Goal: Communication & Community: Answer question/provide support

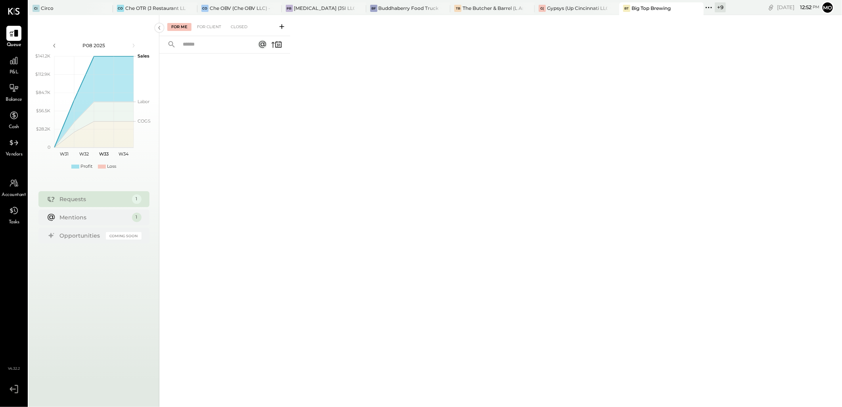
click at [649, 11] on div "Big Top Brewing" at bounding box center [650, 8] width 39 height 7
click at [106, 217] on div "Mentions" at bounding box center [94, 217] width 68 height 8
click at [203, 25] on div "For Client" at bounding box center [209, 27] width 32 height 8
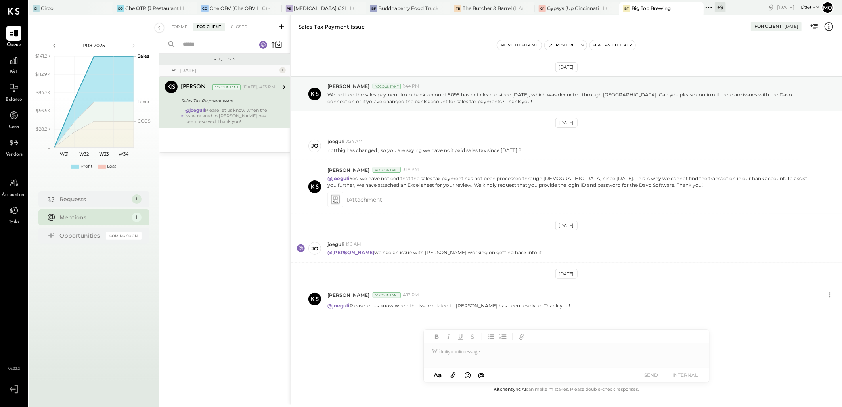
click at [280, 27] on icon at bounding box center [282, 27] width 8 height 8
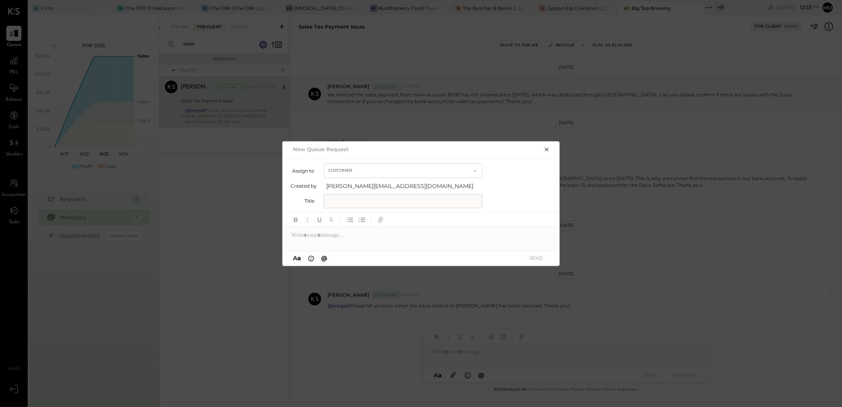
click at [351, 201] on input "text" at bounding box center [403, 201] width 159 height 14
click at [413, 196] on input "**********" at bounding box center [403, 201] width 159 height 14
type input "**********"
click at [311, 232] on div at bounding box center [421, 235] width 277 height 16
type input "***"
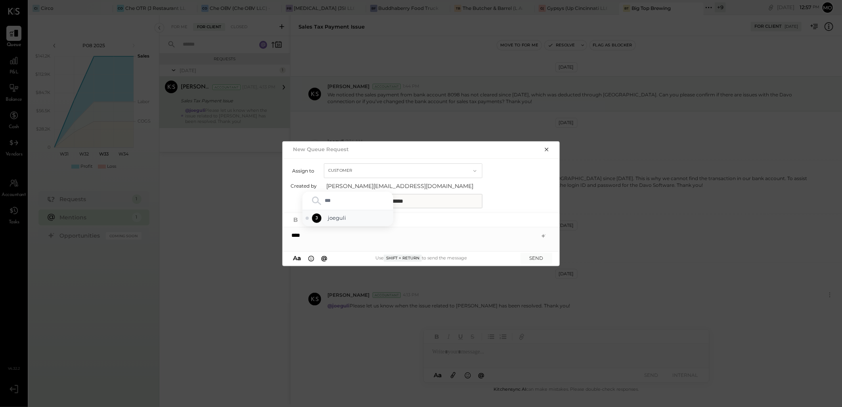
click at [347, 216] on span "joeguli" at bounding box center [359, 218] width 62 height 8
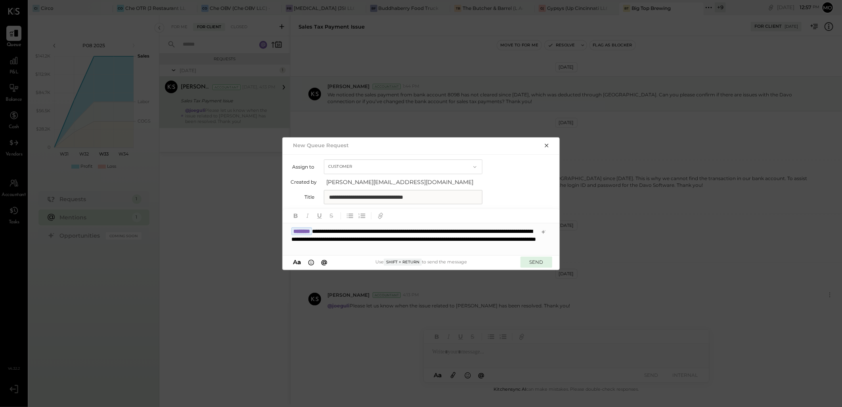
click at [536, 263] on button "SEND" at bounding box center [536, 261] width 32 height 11
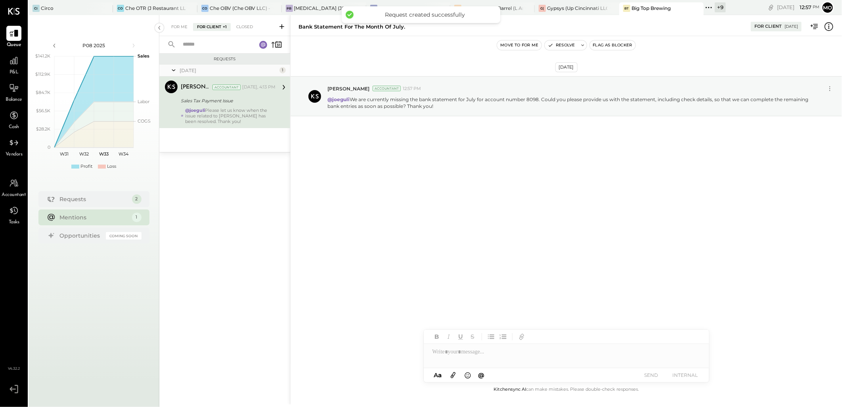
click at [623, 44] on button "Flag as Blocker" at bounding box center [613, 45] width 46 height 10
click at [96, 196] on div "Requests" at bounding box center [88, 199] width 56 height 8
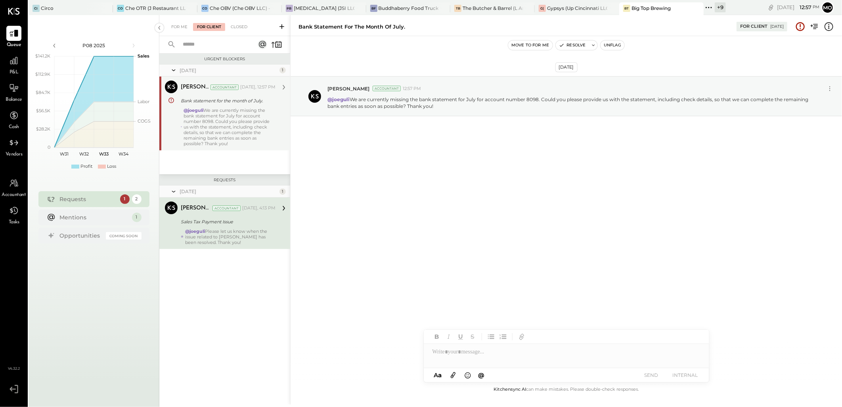
click at [208, 129] on div "@joeguli We are currently missing the bank statement for July for account numbe…" at bounding box center [229, 126] width 92 height 39
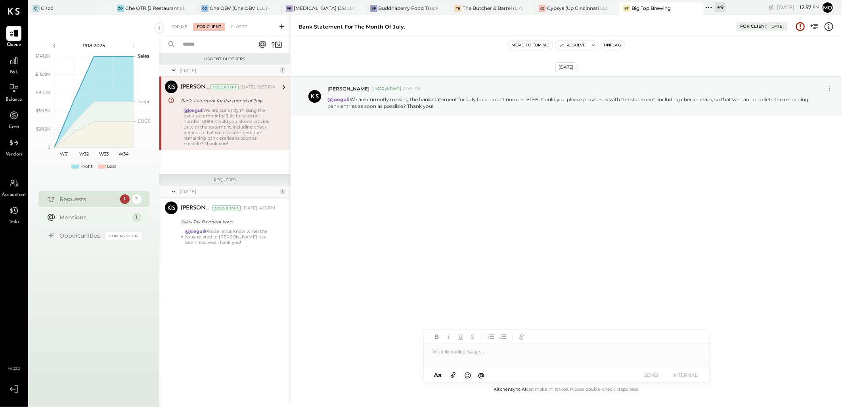
click at [88, 219] on div "Mentions" at bounding box center [94, 217] width 68 height 8
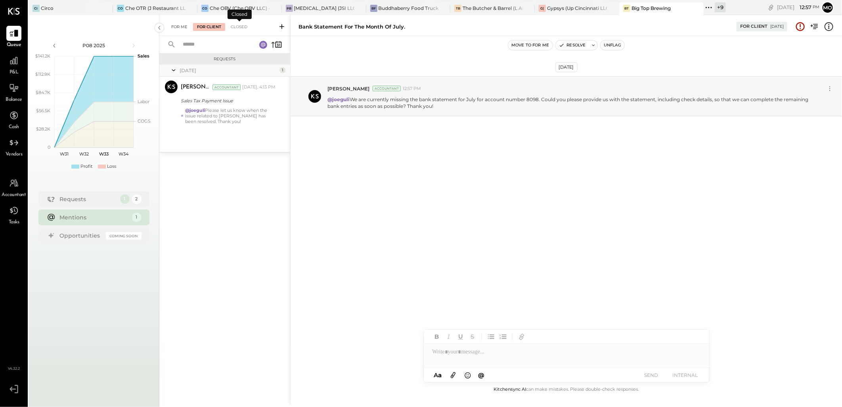
click at [172, 27] on div "For Me" at bounding box center [179, 27] width 24 height 8
